Goal: Navigation & Orientation: Find specific page/section

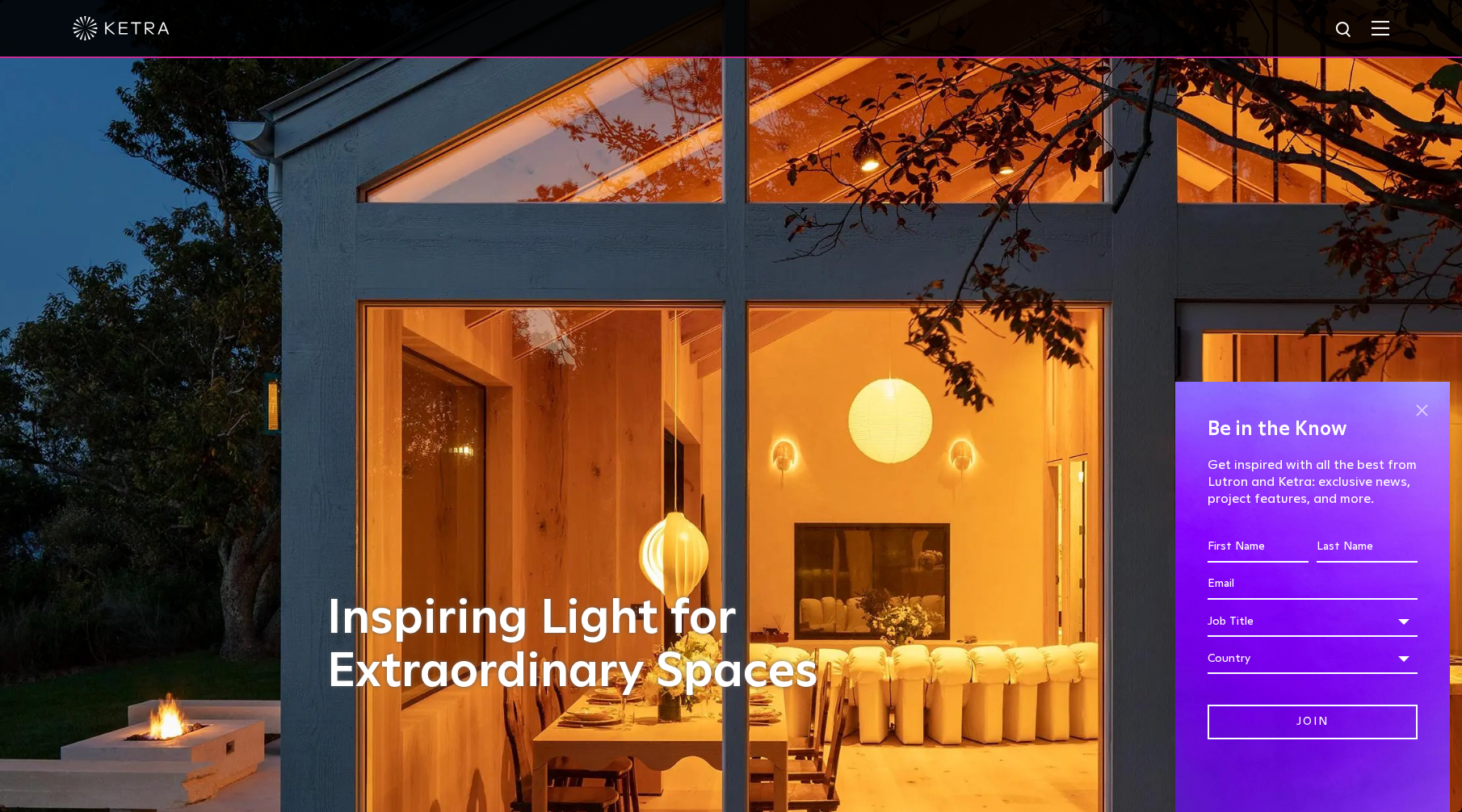
click at [1413, 406] on span at bounding box center [1421, 409] width 25 height 25
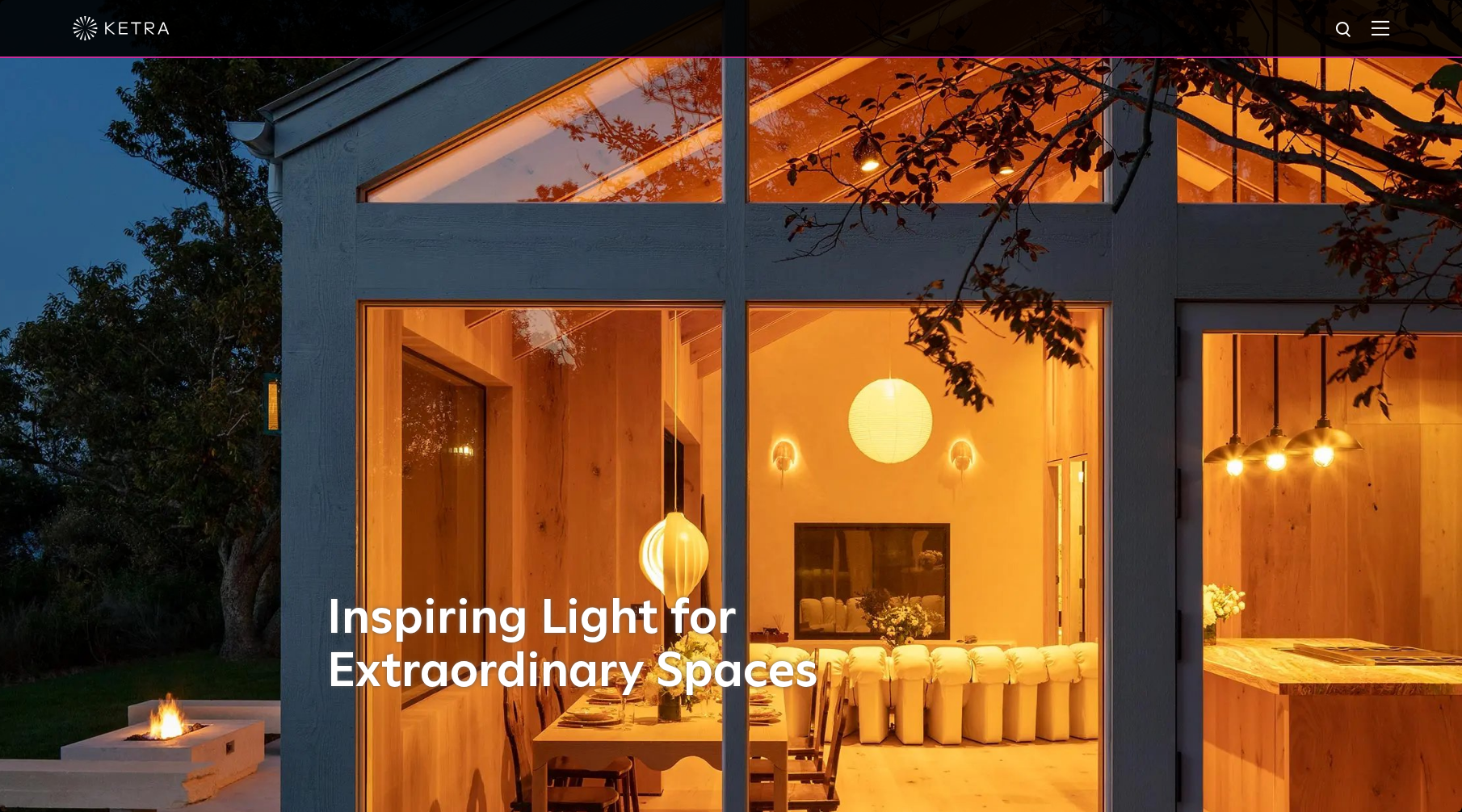
click at [1373, 23] on img at bounding box center [1381, 28] width 18 height 16
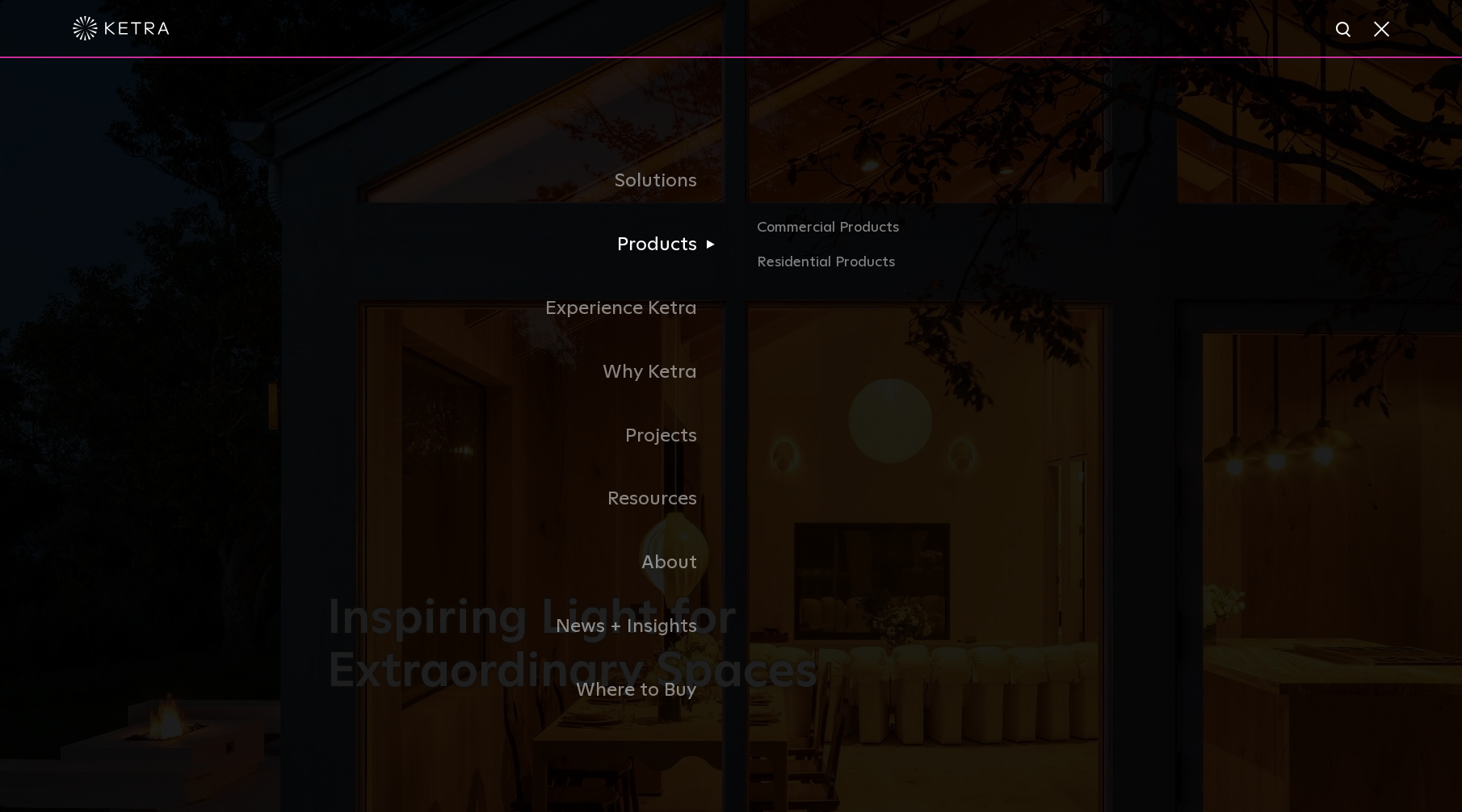
click at [640, 236] on link "Products" at bounding box center [528, 244] width 404 height 64
